Goal: Task Accomplishment & Management: Manage account settings

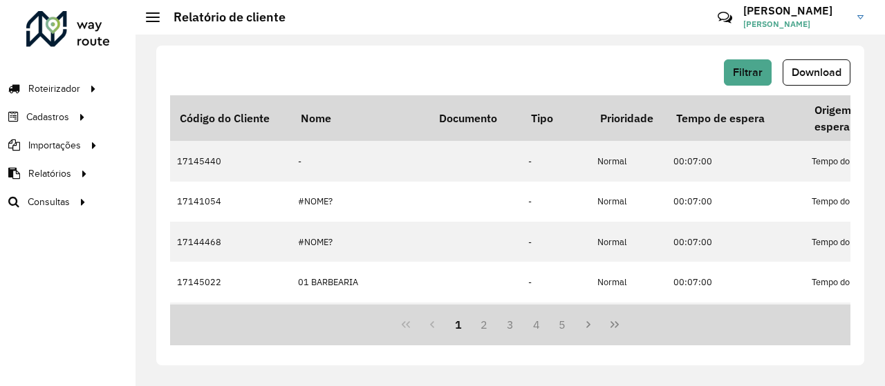
click at [754, 16] on h3 "GUSTAVO" at bounding box center [795, 10] width 104 height 13
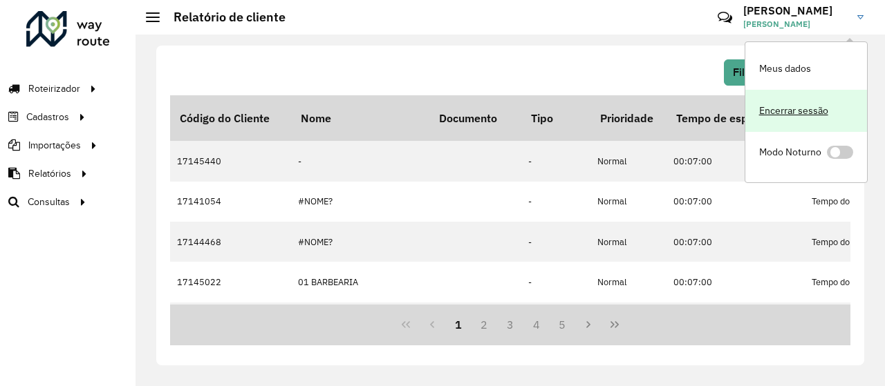
click at [792, 114] on link "Encerrar sessão" at bounding box center [806, 111] width 122 height 42
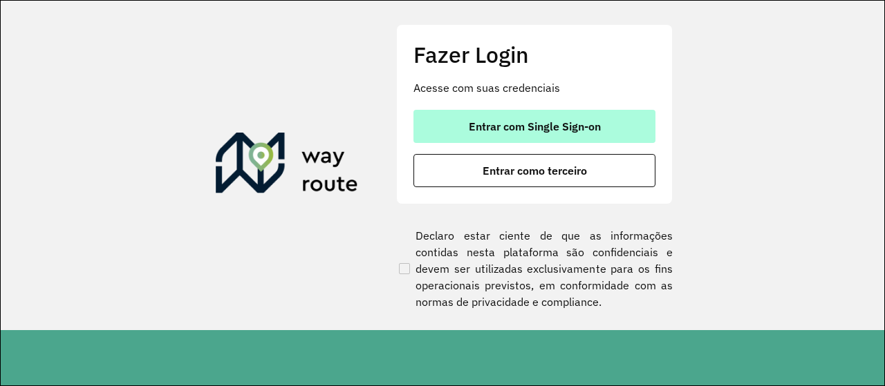
click at [564, 129] on span "Entrar com Single Sign-on" at bounding box center [535, 126] width 132 height 11
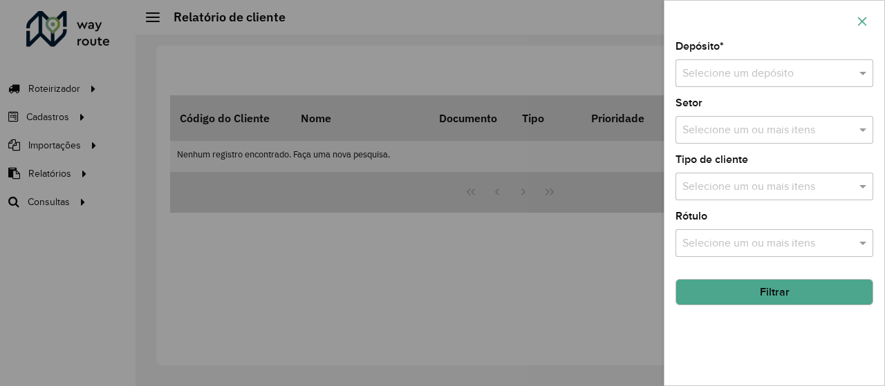
click at [859, 26] on icon "button" at bounding box center [861, 21] width 11 height 11
